Goal: Book appointment/travel/reservation

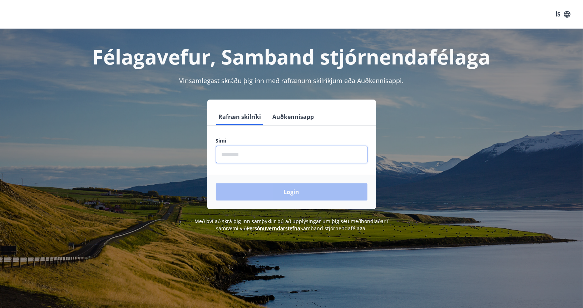
click at [257, 158] on input "phone" at bounding box center [292, 155] width 152 height 18
type input "********"
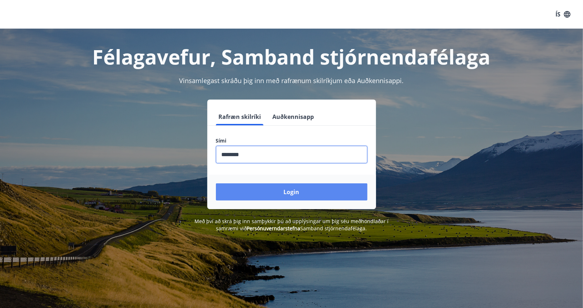
click at [264, 188] on button "Login" at bounding box center [292, 191] width 152 height 17
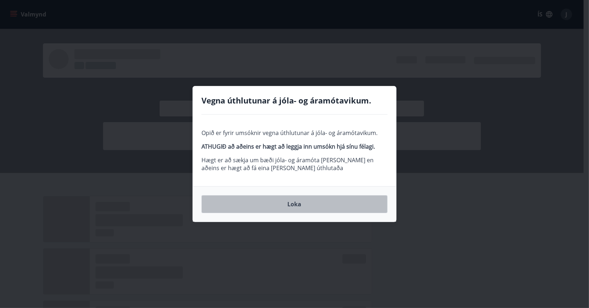
click at [303, 204] on button "Loka" at bounding box center [294, 204] width 186 height 18
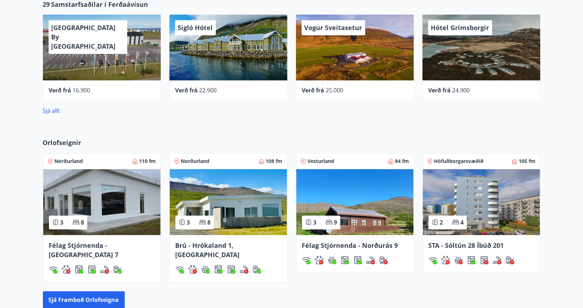
scroll to position [680, 0]
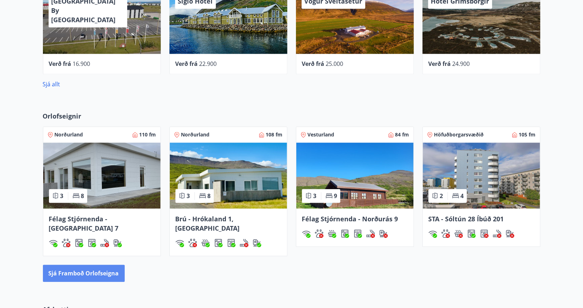
click at [85, 265] on button "Sjá framboð orlofseigna" at bounding box center [84, 273] width 82 height 17
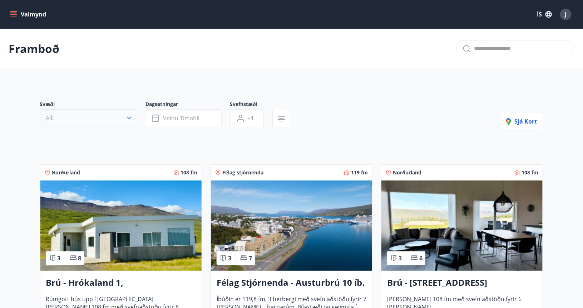
click at [125, 116] on button "Allt" at bounding box center [88, 117] width 97 height 17
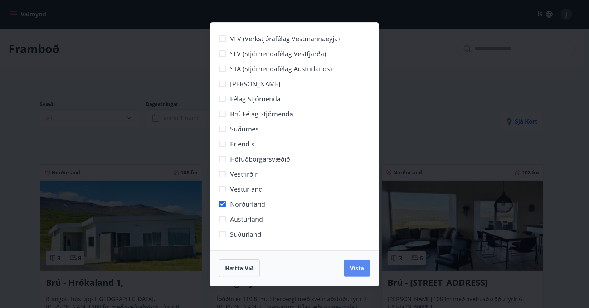
click at [358, 269] on span "Vista" at bounding box center [357, 268] width 14 height 8
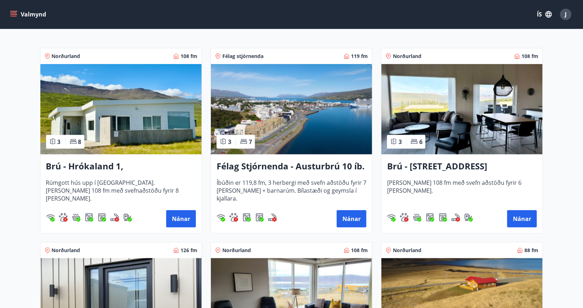
scroll to position [107, 0]
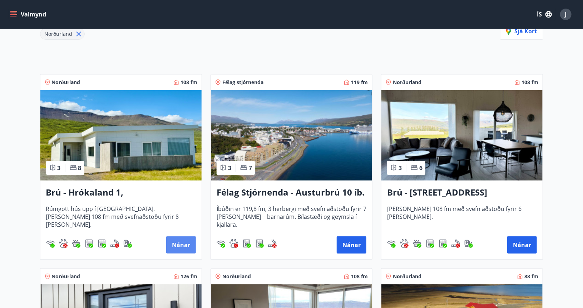
click at [176, 243] on button "Nánar" at bounding box center [181, 244] width 30 height 17
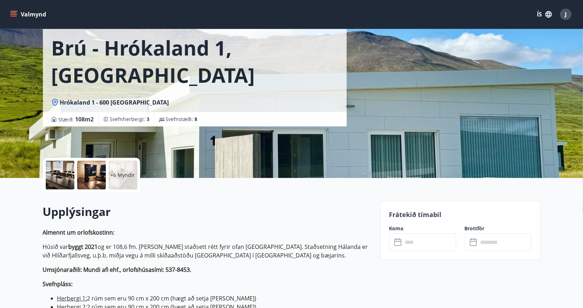
scroll to position [107, 0]
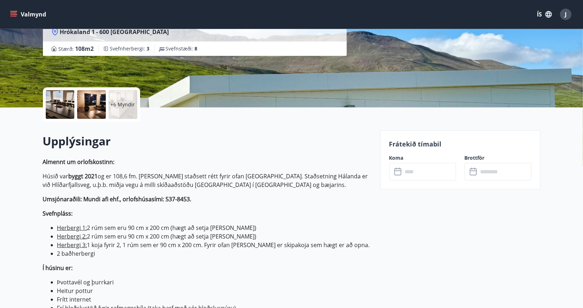
click at [396, 173] on icon at bounding box center [399, 171] width 9 height 9
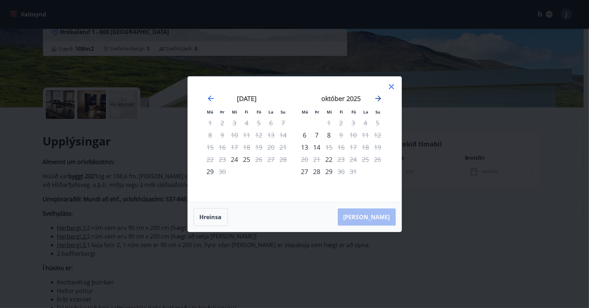
click at [378, 98] on icon "Move forward to switch to the next month." at bounding box center [378, 98] width 6 height 6
click at [391, 86] on icon at bounding box center [391, 86] width 9 height 9
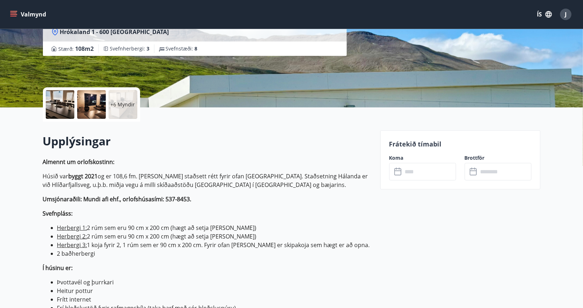
scroll to position [1, 0]
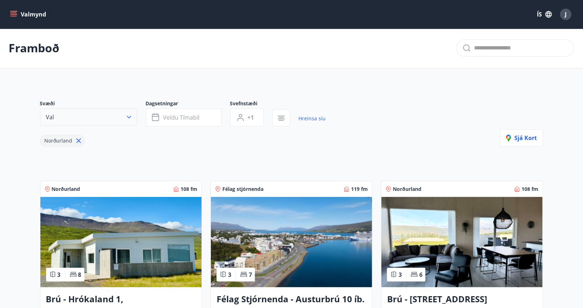
click at [129, 117] on icon "button" at bounding box center [129, 117] width 4 height 3
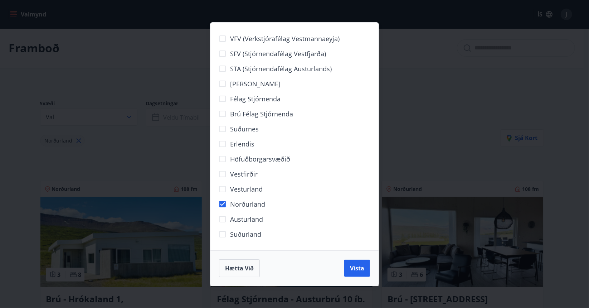
click at [129, 117] on div "VFV (Verkstjórafélag Vestmannaeyja) SFV (Stjórnendafélag Vestfjarða) STA (Stjór…" at bounding box center [294, 154] width 589 height 308
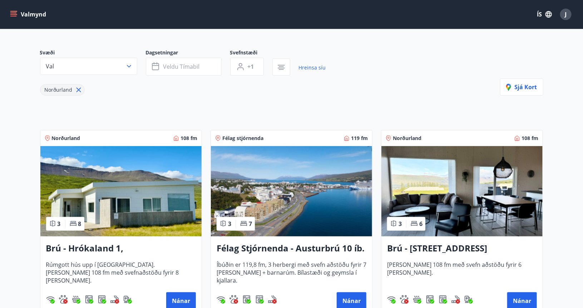
scroll to position [36, 0]
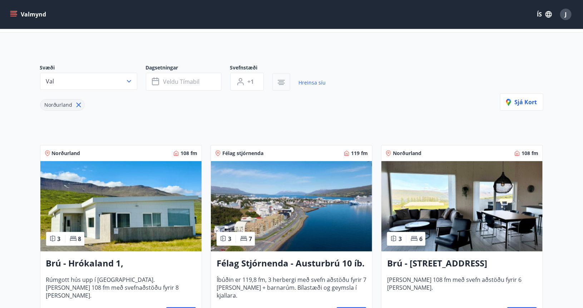
click at [280, 83] on icon "button" at bounding box center [281, 83] width 7 height 1
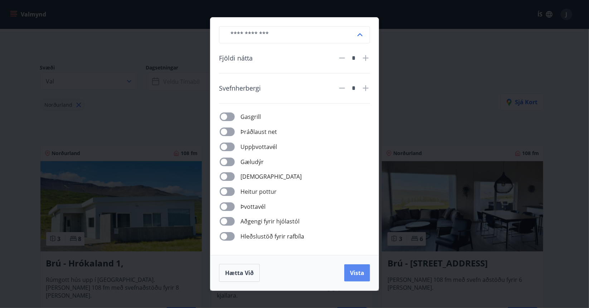
click at [361, 269] on span "Vista" at bounding box center [357, 273] width 14 height 8
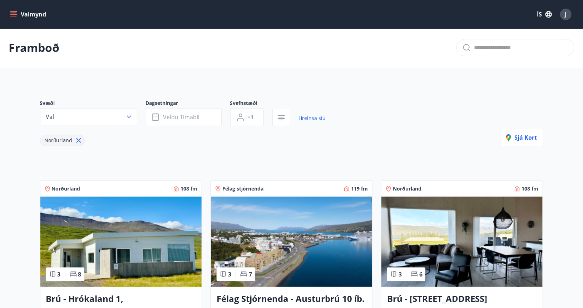
scroll to position [0, 0]
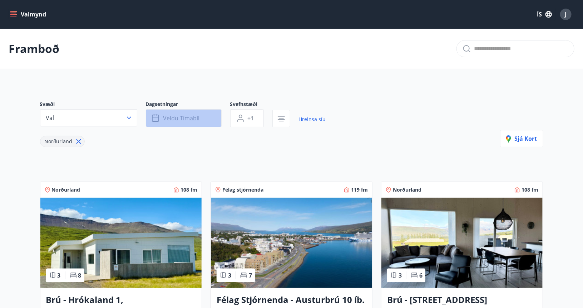
click at [191, 119] on span "Veldu tímabil" at bounding box center [181, 118] width 36 height 8
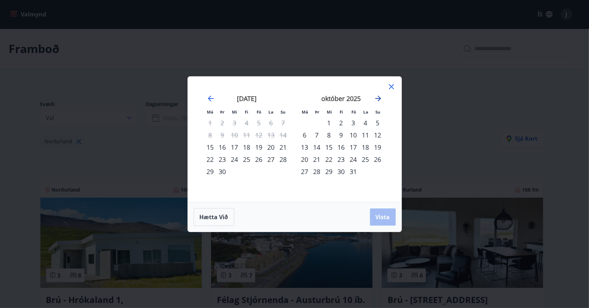
click at [379, 98] on icon "Move forward to switch to the next month." at bounding box center [378, 98] width 6 height 6
click at [353, 148] on div "14" at bounding box center [353, 147] width 12 height 12
click at [376, 147] on div "16" at bounding box center [378, 147] width 12 height 12
click at [383, 219] on span "Vista" at bounding box center [383, 217] width 14 height 8
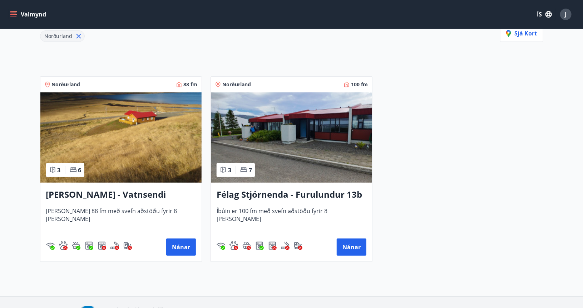
scroll to position [107, 0]
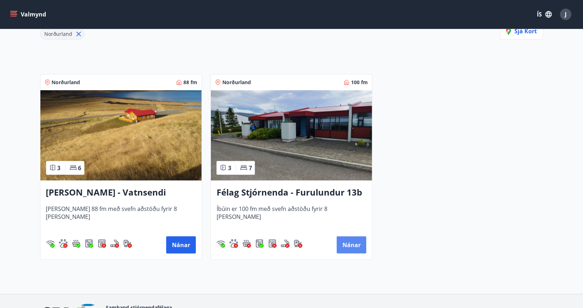
click at [352, 244] on button "Nánar" at bounding box center [352, 244] width 30 height 17
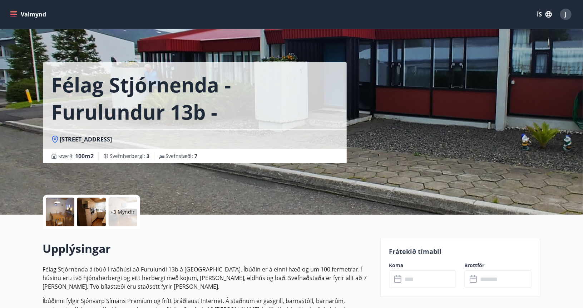
click at [92, 211] on div at bounding box center [91, 211] width 29 height 29
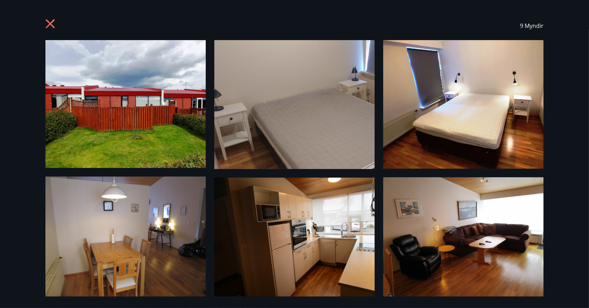
click at [52, 22] on icon at bounding box center [50, 23] width 9 height 9
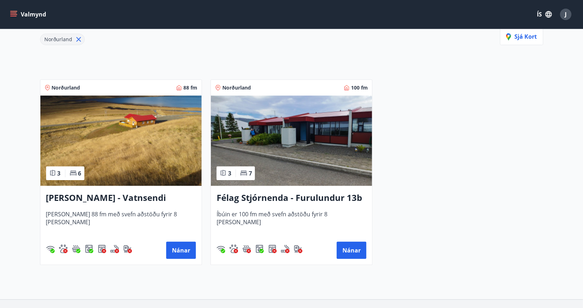
scroll to position [107, 0]
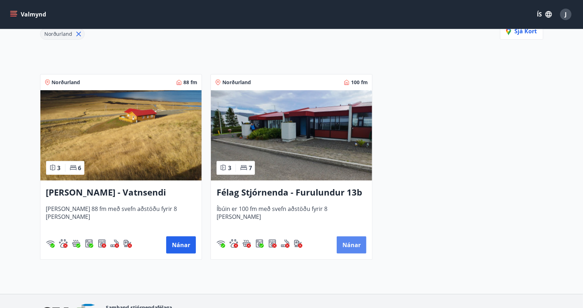
click at [355, 245] on button "Nánar" at bounding box center [352, 244] width 30 height 17
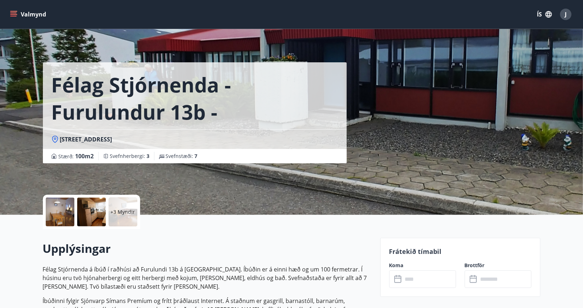
click at [399, 280] on icon at bounding box center [399, 279] width 9 height 9
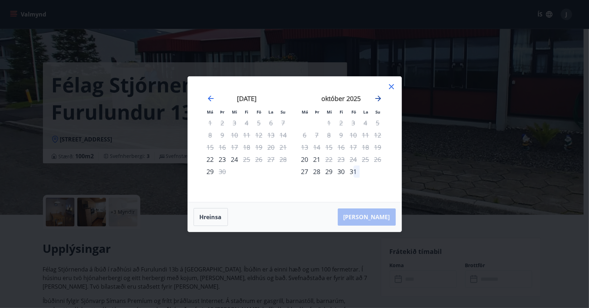
click at [379, 98] on icon "Move forward to switch to the next month." at bounding box center [378, 98] width 6 height 6
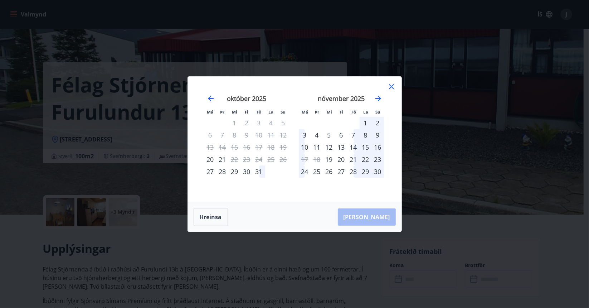
click at [352, 147] on div "14" at bounding box center [353, 147] width 12 height 12
click at [356, 147] on div "14" at bounding box center [353, 147] width 12 height 12
click at [391, 87] on icon at bounding box center [391, 86] width 1 height 1
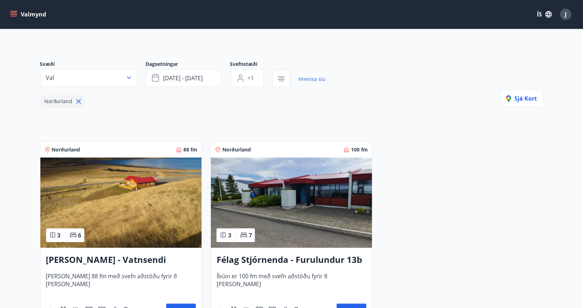
scroll to position [72, 0]
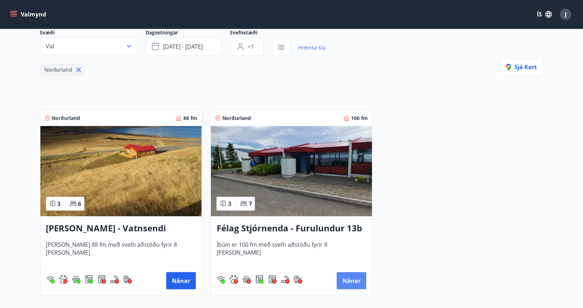
click at [347, 280] on button "Nánar" at bounding box center [352, 280] width 30 height 17
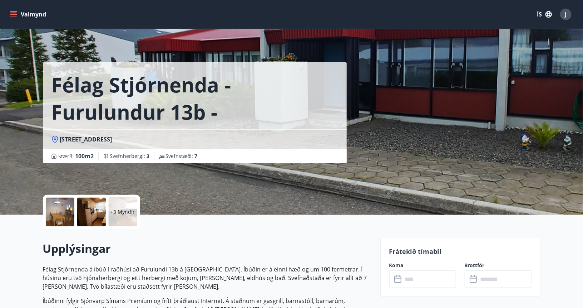
click at [15, 14] on icon "menu" at bounding box center [14, 14] width 8 height 1
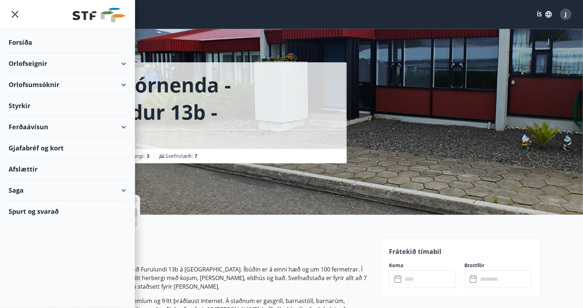
click at [354, 49] on div "Félag Stjórnenda - Furulundur 13b - Akureyri Furulundur 13b - 600 Akureyri Stær…" at bounding box center [209, 81] width 332 height 163
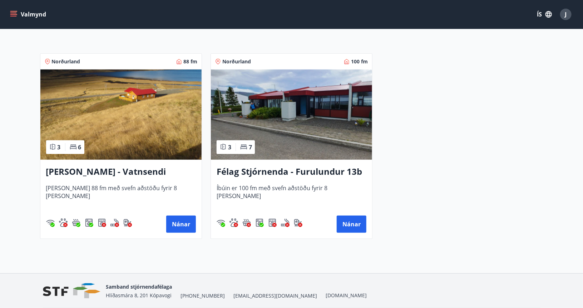
scroll to position [152, 0]
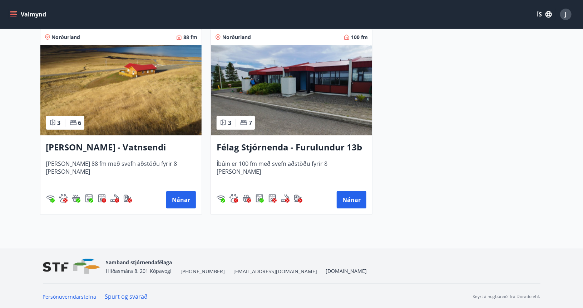
click at [231, 121] on div "3 7" at bounding box center [236, 123] width 38 height 14
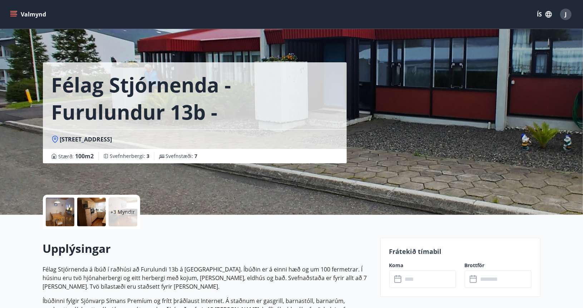
click at [397, 278] on icon at bounding box center [399, 279] width 9 height 9
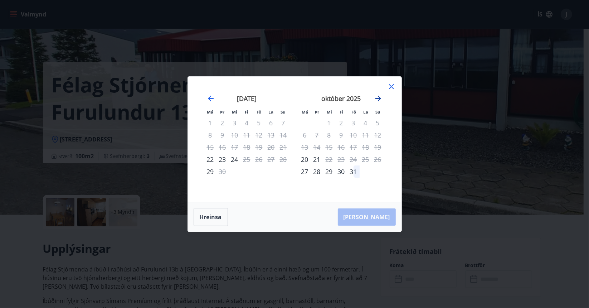
click at [377, 97] on icon "Move forward to switch to the next month." at bounding box center [378, 98] width 9 height 9
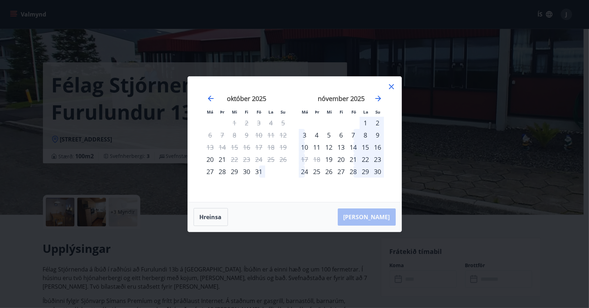
click at [353, 147] on div "14" at bounding box center [353, 147] width 12 height 12
click at [220, 217] on button "Hreinsa" at bounding box center [210, 217] width 34 height 18
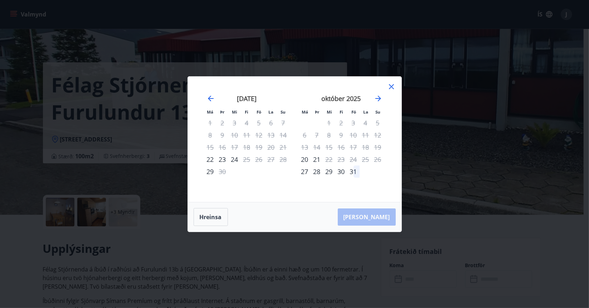
click at [392, 87] on icon at bounding box center [391, 86] width 9 height 9
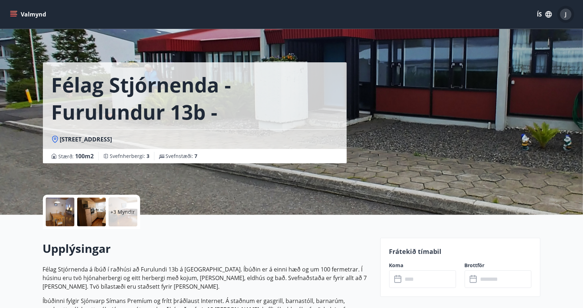
click at [564, 13] on div "J" at bounding box center [565, 14] width 11 height 11
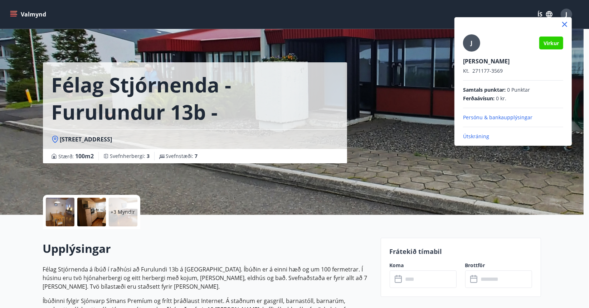
click at [563, 23] on icon at bounding box center [564, 24] width 9 height 9
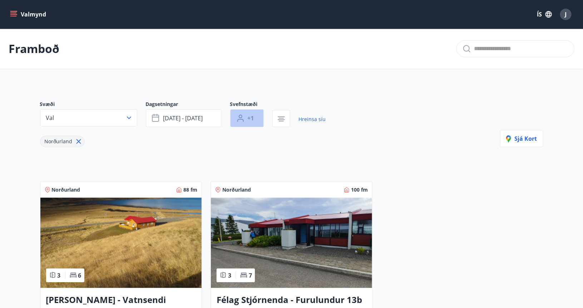
click at [253, 118] on span "+1" at bounding box center [251, 118] width 6 height 8
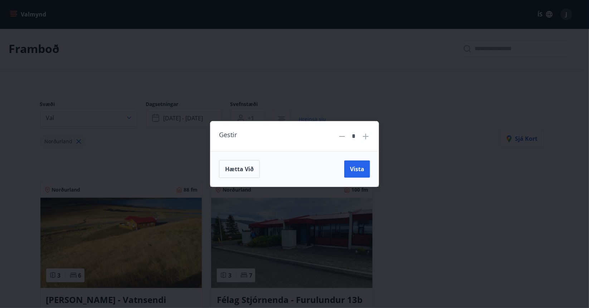
click at [364, 138] on icon at bounding box center [365, 136] width 9 height 9
type input "*"
click at [357, 170] on span "Vista" at bounding box center [357, 169] width 14 height 8
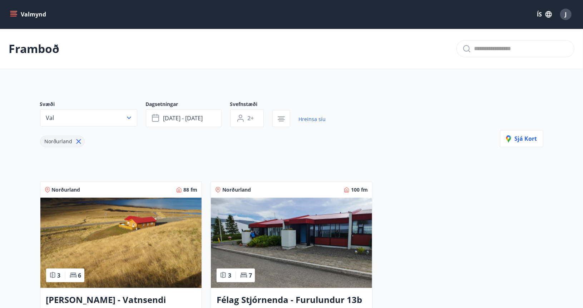
click at [352, 189] on span "100 fm" at bounding box center [359, 189] width 17 height 7
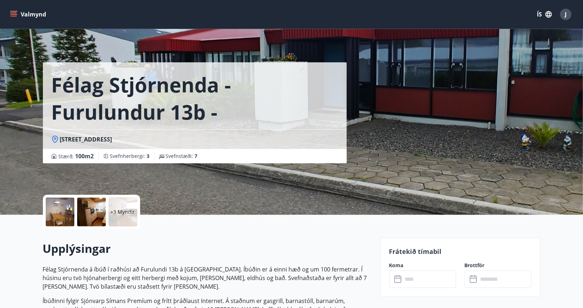
click at [128, 212] on p "+3 Myndir" at bounding box center [123, 211] width 24 height 7
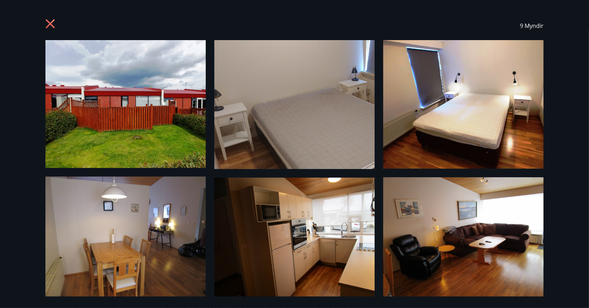
click at [53, 24] on icon at bounding box center [50, 24] width 11 height 11
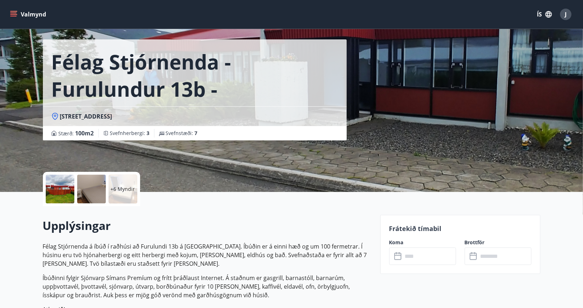
scroll to position [22, 0]
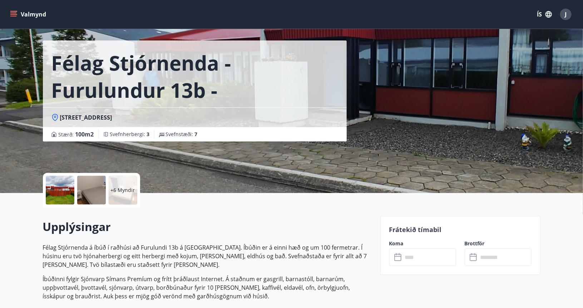
click at [25, 15] on button "Valmynd" at bounding box center [29, 14] width 40 height 13
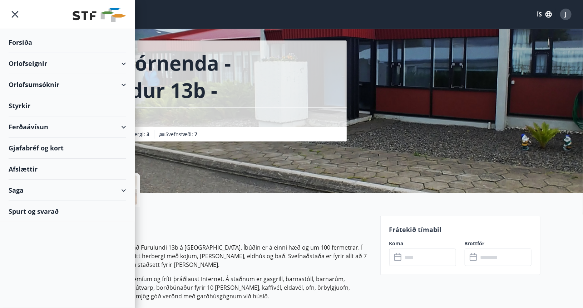
click at [28, 209] on div "Spurt og svarað" at bounding box center [68, 211] width 118 height 21
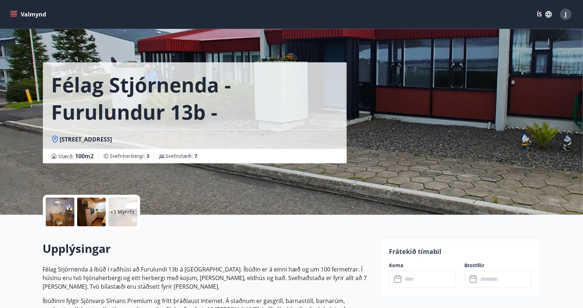
click at [568, 15] on div "J" at bounding box center [565, 14] width 11 height 11
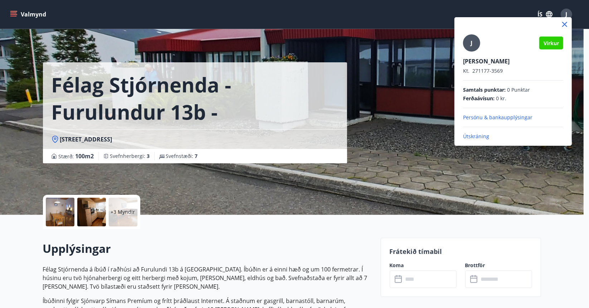
click at [214, 30] on div at bounding box center [294, 154] width 589 height 308
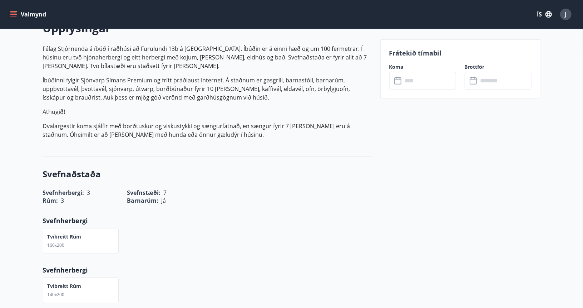
scroll to position [215, 0]
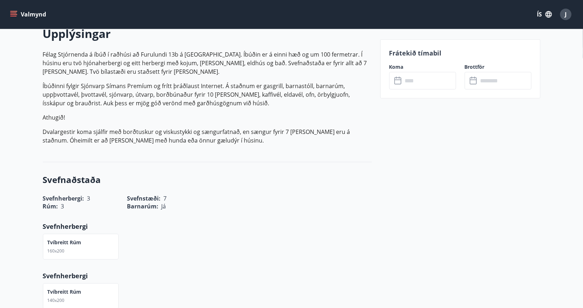
click at [31, 14] on button "Valmynd" at bounding box center [29, 14] width 40 height 13
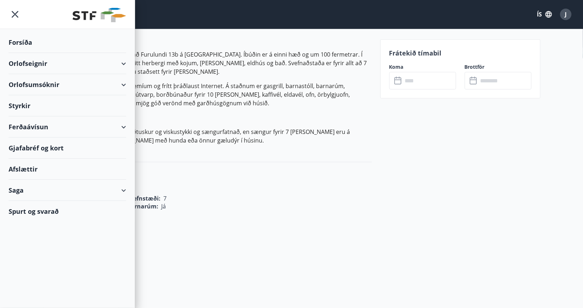
click at [32, 63] on div "Orlofseignir" at bounding box center [68, 63] width 118 height 21
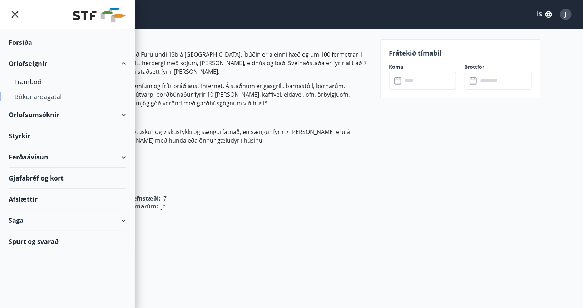
click at [35, 97] on div "Bókunardagatal" at bounding box center [67, 96] width 106 height 15
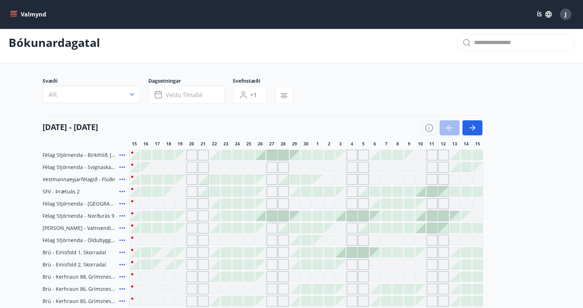
scroll to position [215, 0]
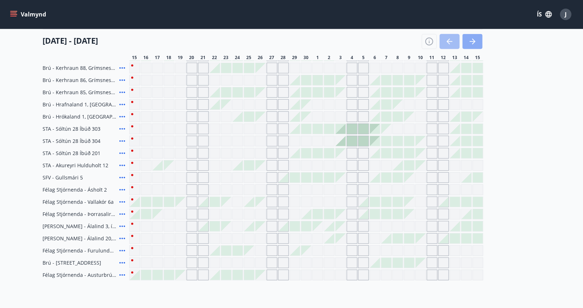
click at [471, 41] on icon "button" at bounding box center [473, 41] width 9 height 9
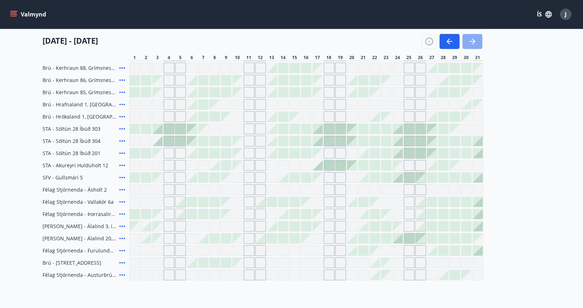
click at [474, 41] on icon "button" at bounding box center [473, 41] width 6 height 1
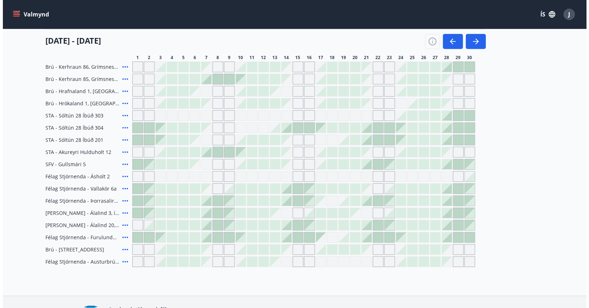
scroll to position [239, 0]
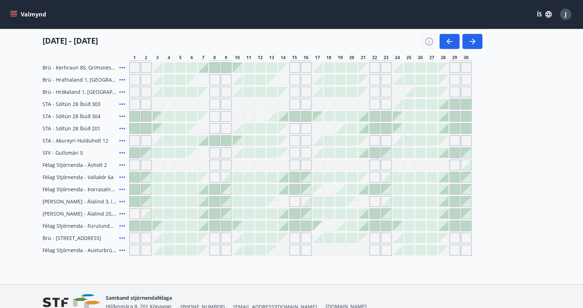
click at [286, 226] on div at bounding box center [284, 226] width 10 height 10
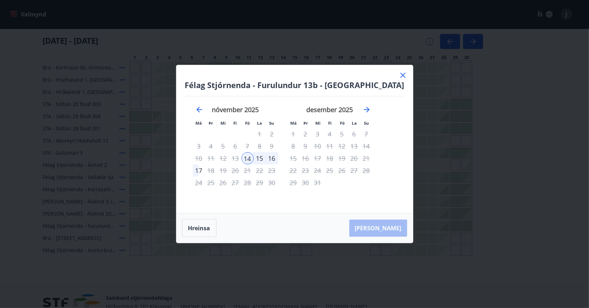
click at [278, 158] on div "16" at bounding box center [272, 158] width 12 height 12
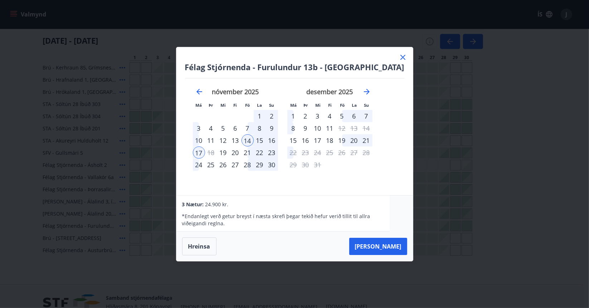
click at [278, 139] on div "16" at bounding box center [272, 140] width 12 height 12
click at [254, 141] on div "14" at bounding box center [247, 140] width 12 height 12
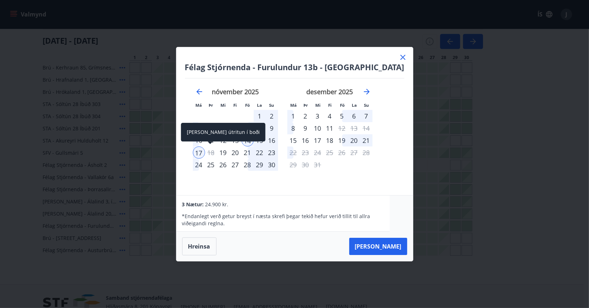
click at [205, 151] on div "17" at bounding box center [199, 152] width 12 height 12
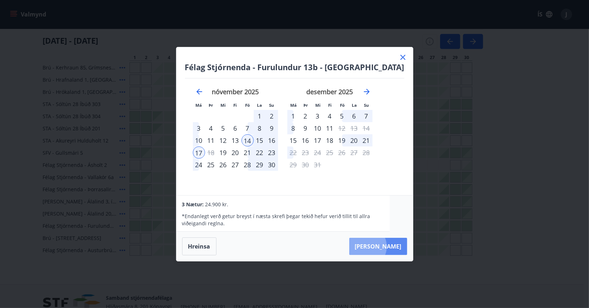
click at [375, 246] on button "Taka Frá" at bounding box center [378, 245] width 58 height 17
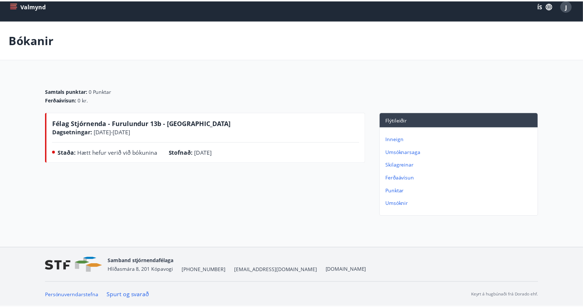
scroll to position [8, 0]
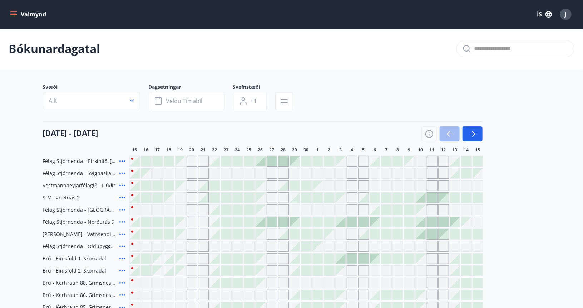
click at [40, 17] on button "Valmynd" at bounding box center [29, 14] width 40 height 13
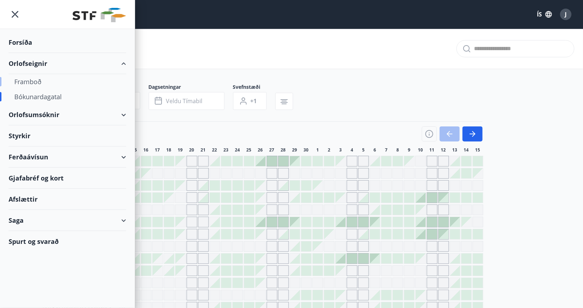
click at [34, 80] on div "Framboð" at bounding box center [67, 81] width 106 height 15
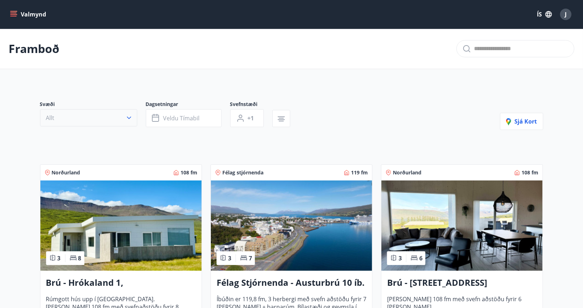
click at [123, 117] on button "Allt" at bounding box center [88, 117] width 97 height 17
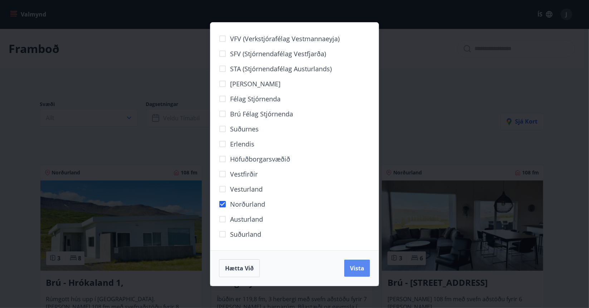
click at [356, 264] on span "Vista" at bounding box center [357, 268] width 14 height 8
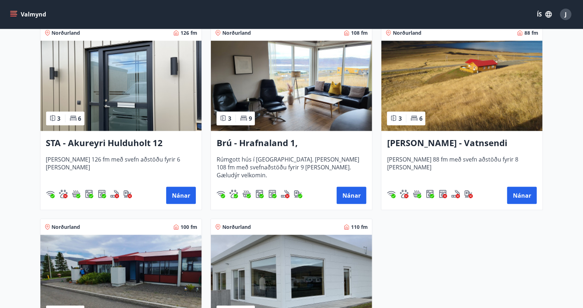
scroll to position [536, 0]
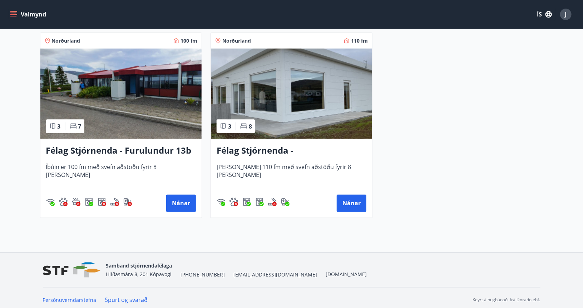
click at [119, 108] on img at bounding box center [120, 94] width 161 height 90
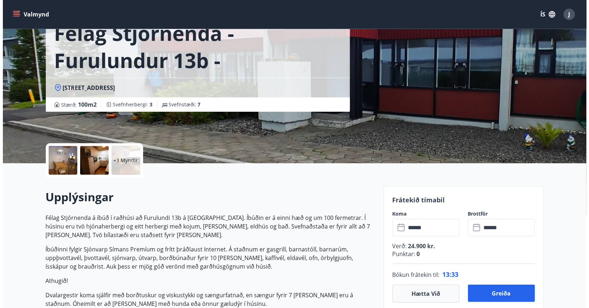
scroll to position [72, 0]
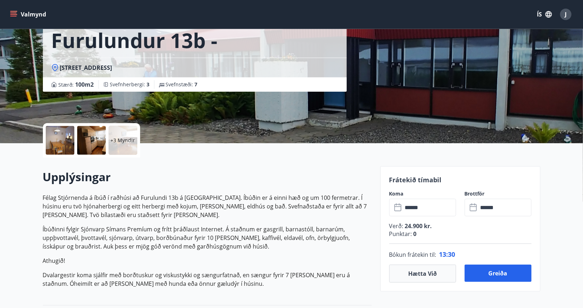
click at [62, 140] on div at bounding box center [60, 140] width 29 height 29
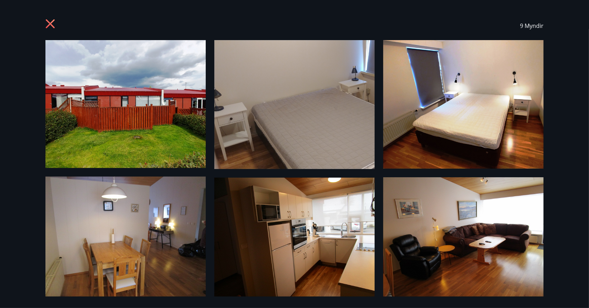
click at [132, 112] on img at bounding box center [125, 104] width 160 height 128
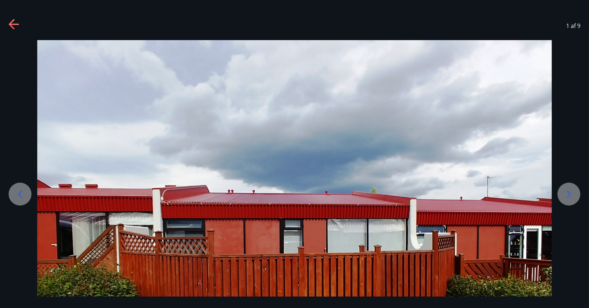
click at [562, 195] on div at bounding box center [568, 193] width 23 height 23
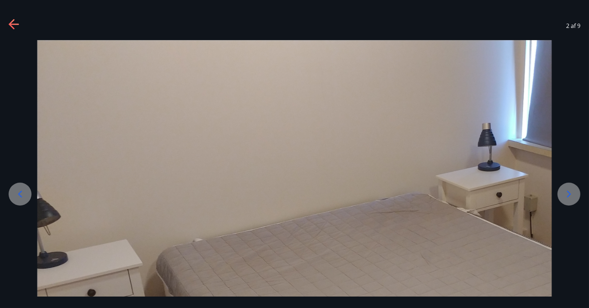
click at [580, 196] on div at bounding box center [294, 246] width 589 height 413
click at [565, 196] on icon at bounding box center [568, 193] width 11 height 11
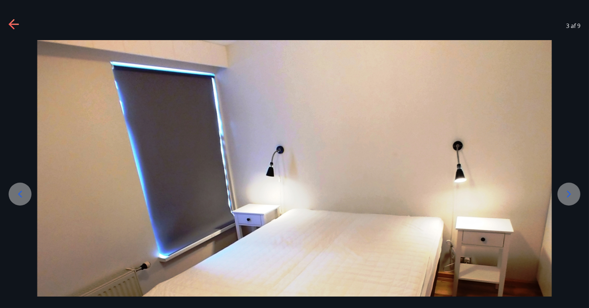
click at [565, 196] on icon at bounding box center [568, 193] width 11 height 11
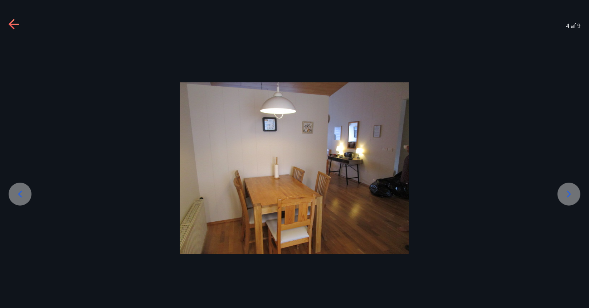
click at [565, 196] on icon at bounding box center [568, 193] width 11 height 11
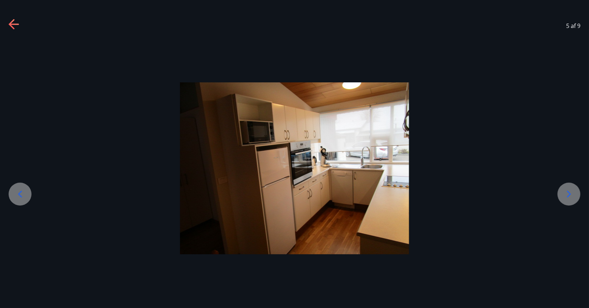
click at [565, 196] on icon at bounding box center [568, 193] width 11 height 11
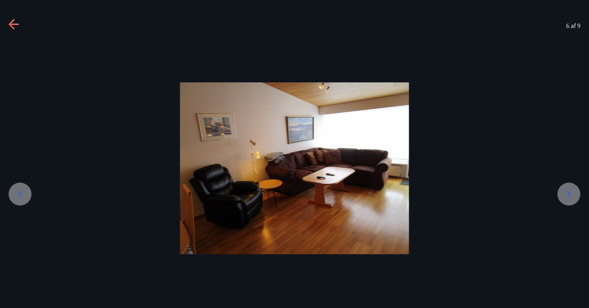
click at [565, 196] on icon at bounding box center [568, 193] width 11 height 11
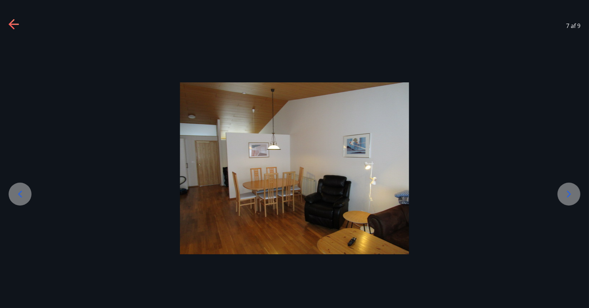
click at [564, 195] on icon at bounding box center [568, 193] width 11 height 11
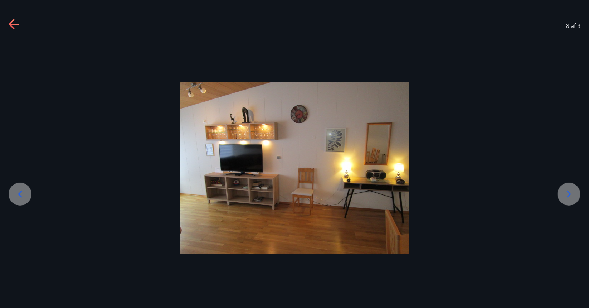
click at [564, 195] on icon at bounding box center [568, 193] width 11 height 11
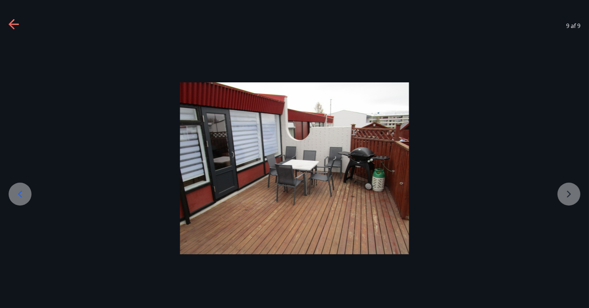
click at [13, 23] on icon at bounding box center [14, 24] width 11 height 11
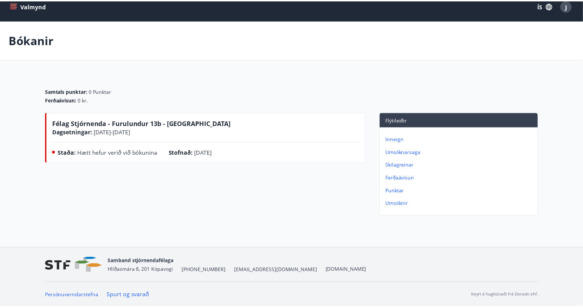
scroll to position [8, 0]
